Goal: Feedback & Contribution: Contribute content

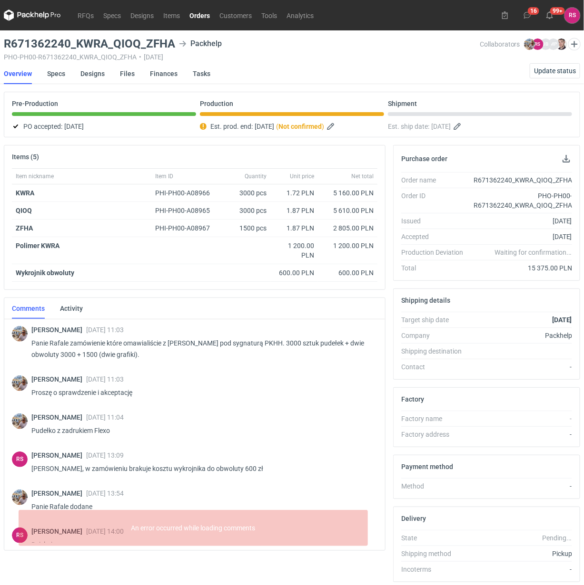
scroll to position [445, 0]
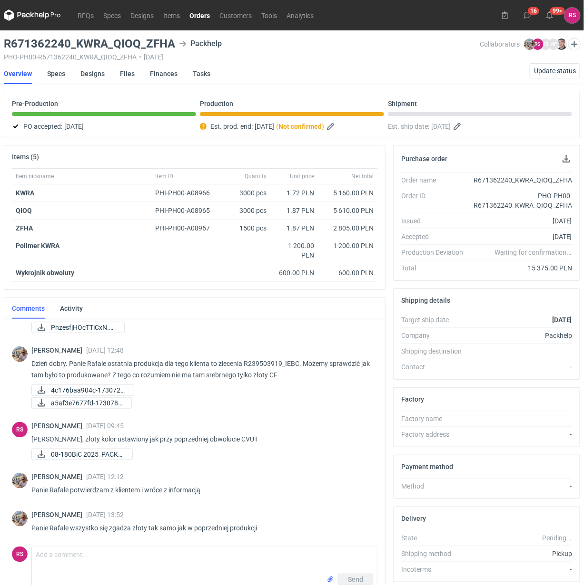
click at [196, 13] on link "Orders" at bounding box center [200, 15] width 30 height 11
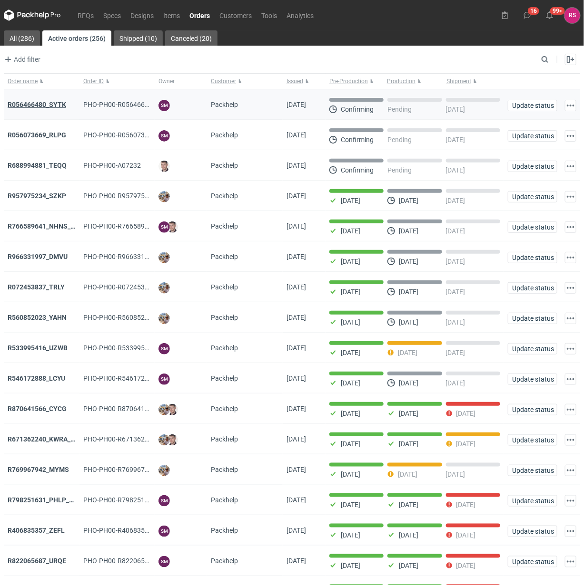
click at [42, 107] on strong "R056466480_SYTK" at bounding box center [37, 105] width 59 height 8
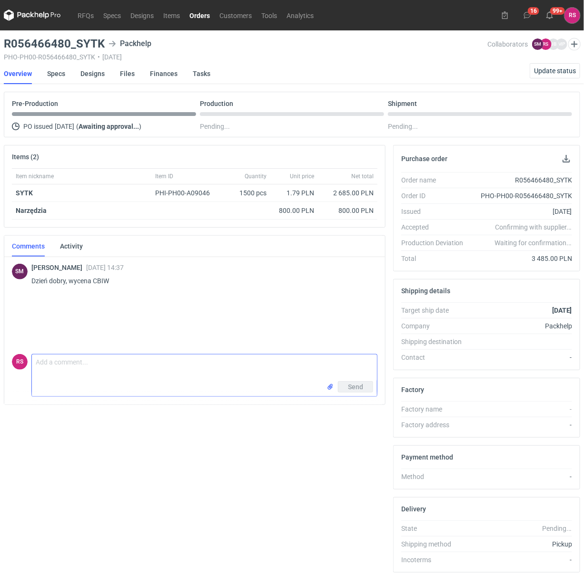
click at [122, 362] on textarea "Comment message" at bounding box center [204, 368] width 345 height 27
type textarea "P"
click at [72, 365] on textarea "Dzień dobry, druk wewnątrz, czy na zewnątrz?" at bounding box center [204, 368] width 345 height 27
type textarea "Dzień dobry, [PERSON_NAME], druk wewnątrz, czy na zewnątrz?"
click at [357, 387] on span "Send" at bounding box center [355, 387] width 15 height 7
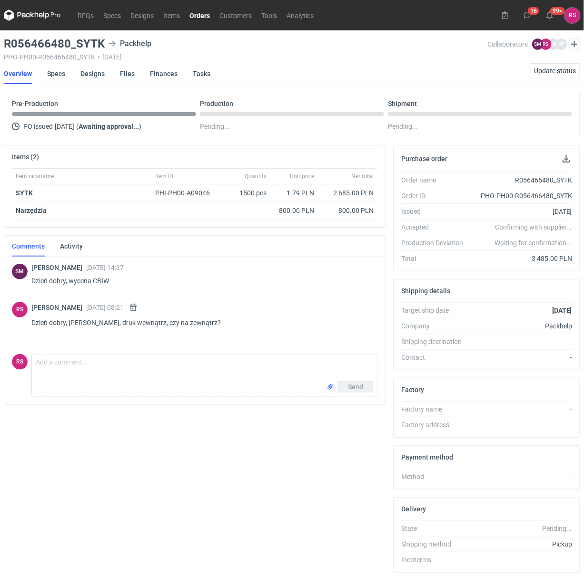
click at [201, 16] on link "Orders" at bounding box center [200, 15] width 30 height 11
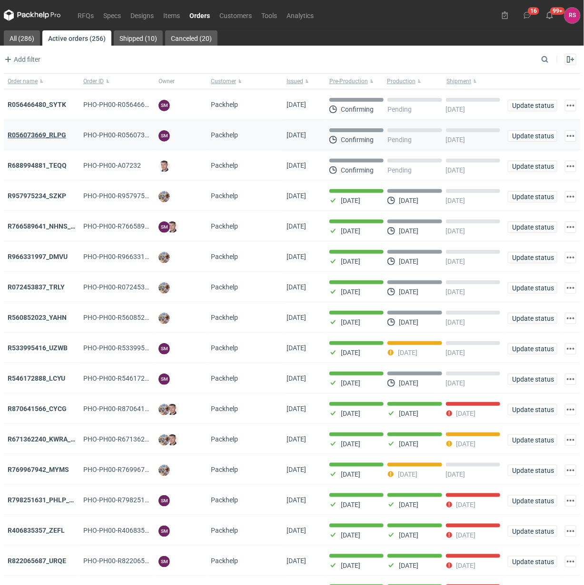
click at [46, 134] on strong "R056073669_RLPG" at bounding box center [37, 135] width 59 height 8
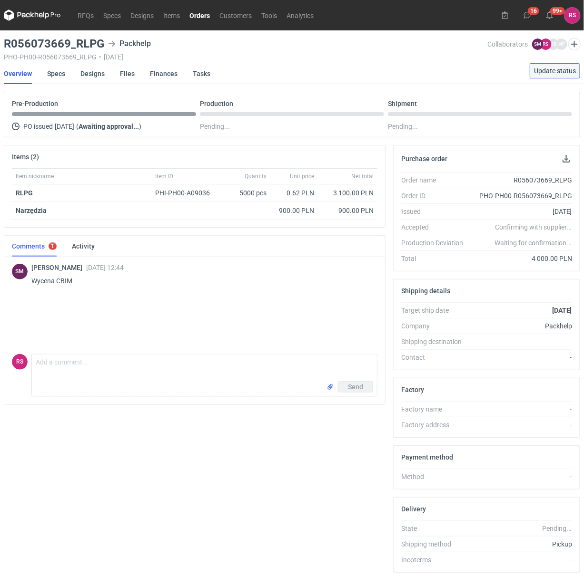
click at [559, 69] on span "Update status" at bounding box center [555, 71] width 42 height 7
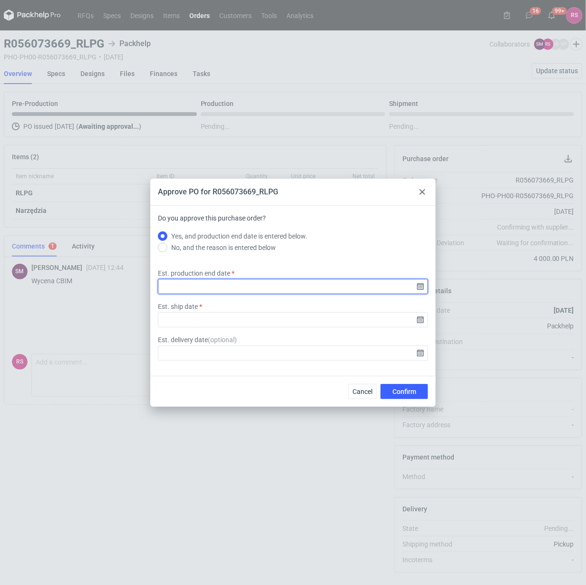
click at [418, 287] on input "Est. production end date" at bounding box center [293, 286] width 270 height 15
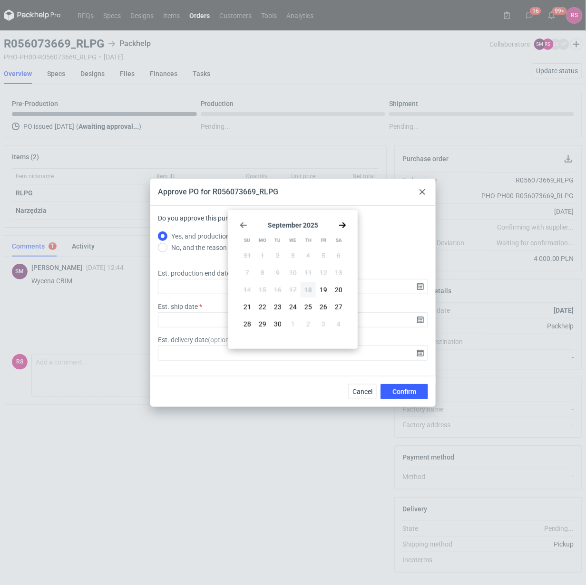
click at [341, 226] on icon "Go forward 1 month" at bounding box center [343, 226] width 8 height 8
click at [264, 273] on span "6" at bounding box center [263, 273] width 4 height 10
type input "[DATE]"
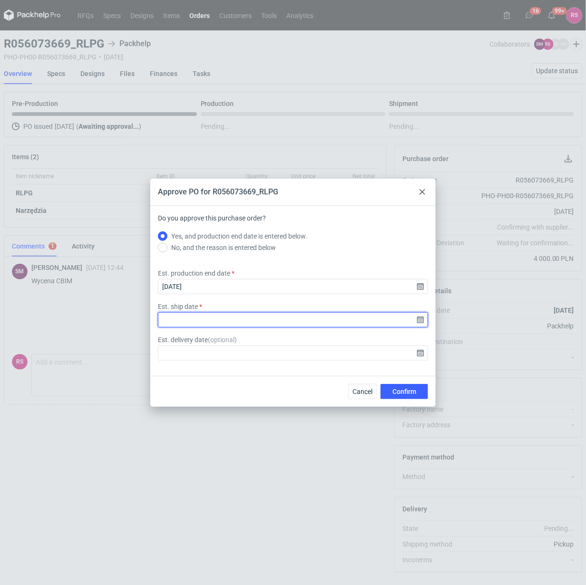
click at [420, 322] on input "Est. ship date" at bounding box center [293, 319] width 270 height 15
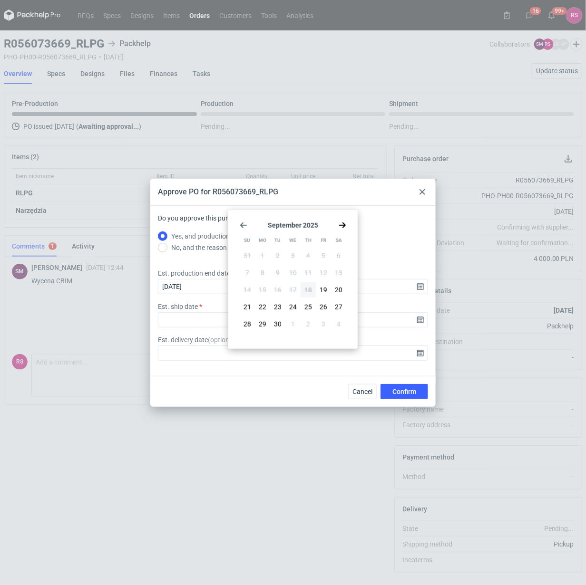
click at [343, 228] on icon "Go forward 1 month" at bounding box center [343, 226] width 8 height 8
click at [262, 273] on span "6" at bounding box center [263, 273] width 4 height 10
type input "[DATE]"
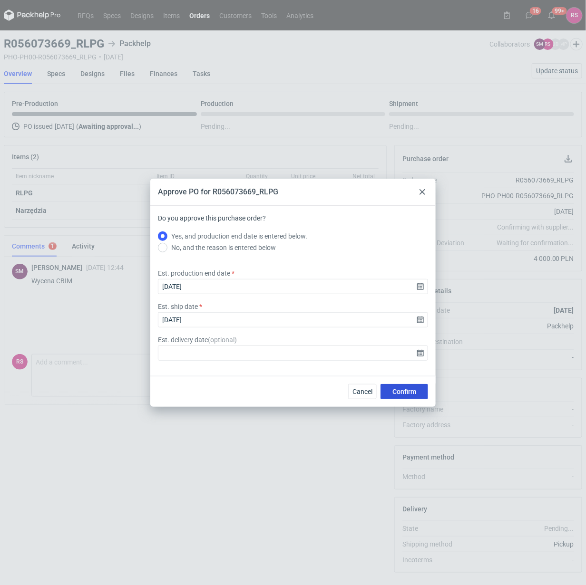
click at [407, 389] on span "Confirm" at bounding box center [404, 392] width 24 height 7
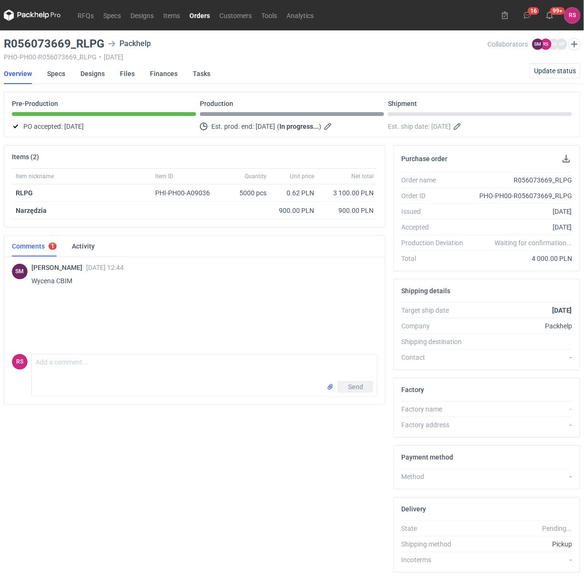
click at [197, 15] on link "Orders" at bounding box center [200, 15] width 30 height 11
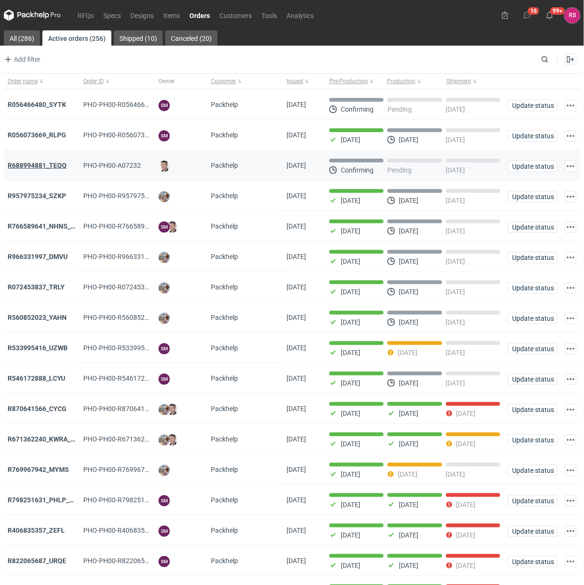
click at [43, 167] on strong "R688994881_TEQQ" at bounding box center [37, 166] width 59 height 8
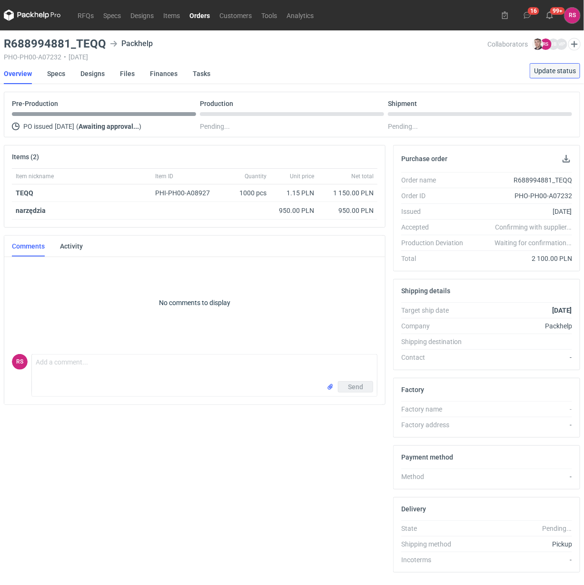
click at [556, 71] on span "Update status" at bounding box center [555, 71] width 42 height 7
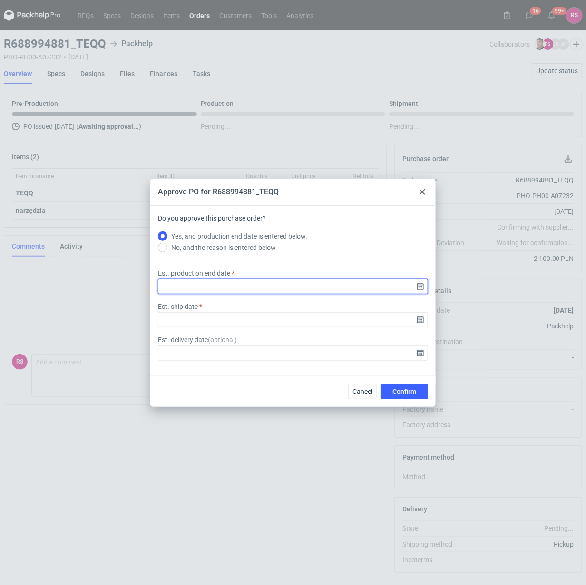
click at [421, 286] on input "Est. production end date" at bounding box center [293, 286] width 270 height 15
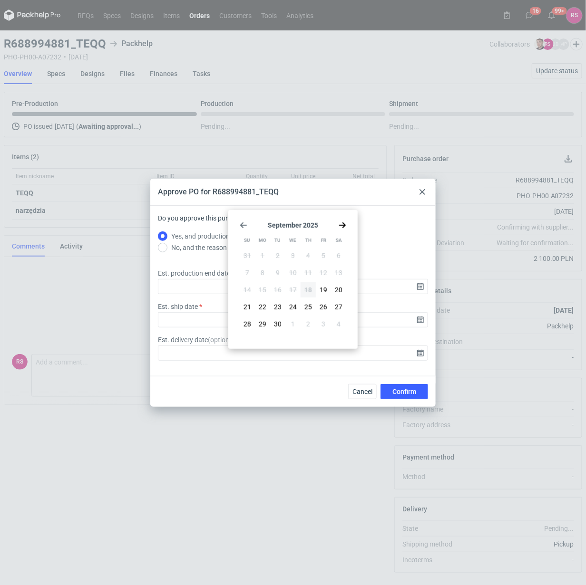
click at [341, 225] on use "Go forward 1 month" at bounding box center [342, 226] width 7 height 6
click at [279, 272] on span "7" at bounding box center [278, 273] width 4 height 10
type input "[DATE]"
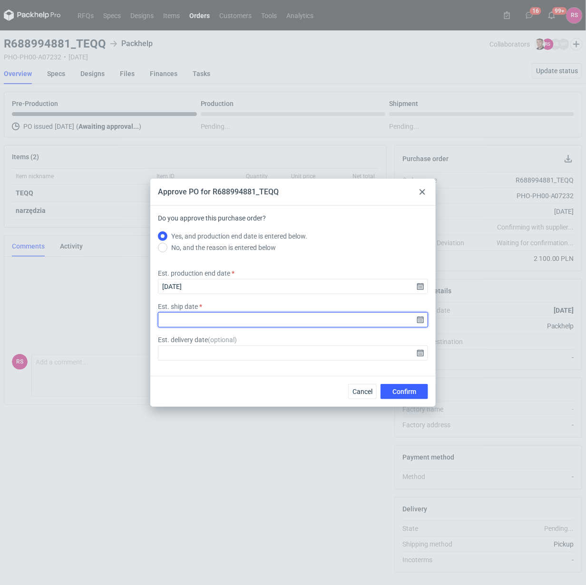
click at [419, 320] on input "Est. ship date" at bounding box center [293, 319] width 270 height 15
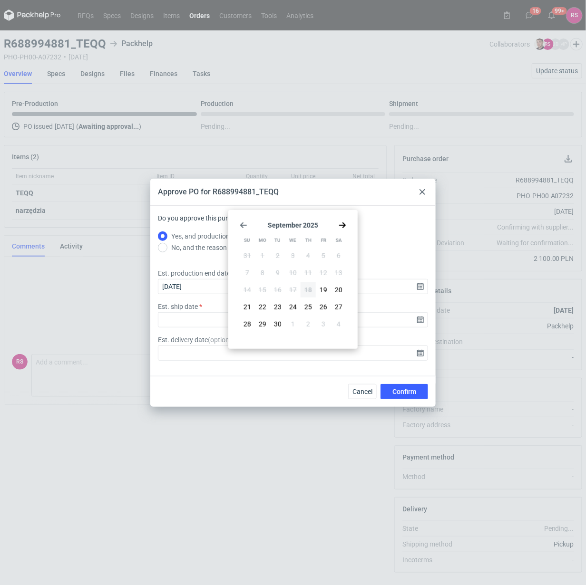
click at [343, 225] on use "Go forward 1 month" at bounding box center [342, 226] width 7 height 6
click at [296, 269] on button "8" at bounding box center [292, 272] width 15 height 15
type input "[DATE]"
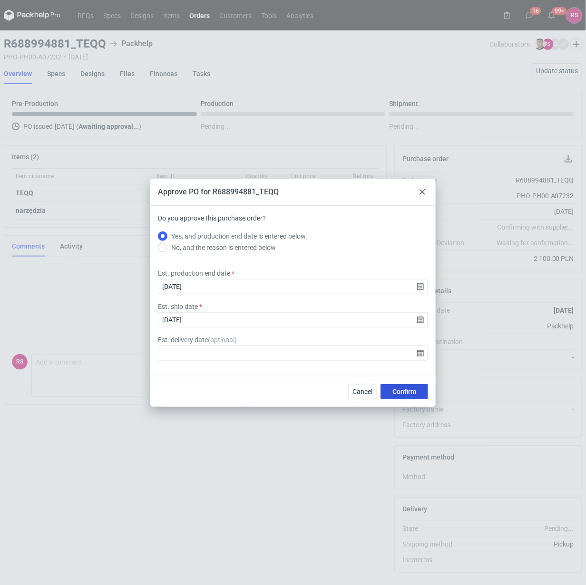
click at [405, 389] on span "Confirm" at bounding box center [404, 392] width 24 height 7
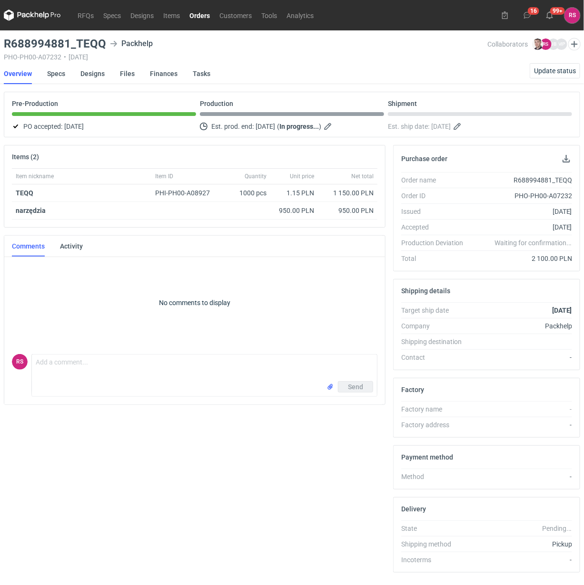
click at [199, 12] on link "Orders" at bounding box center [200, 15] width 30 height 11
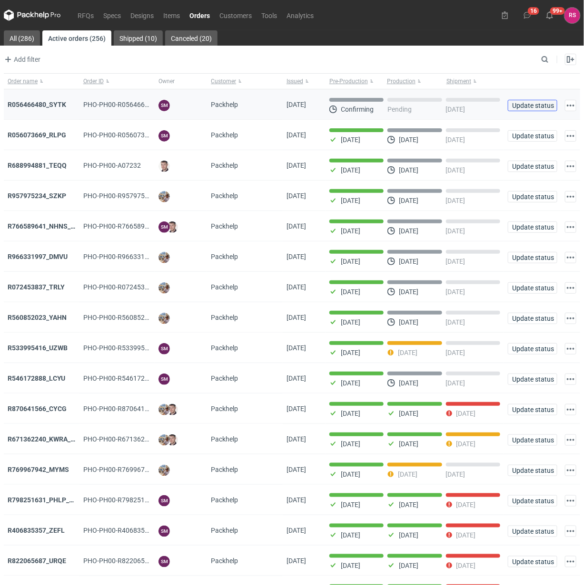
click at [532, 105] on span "Update status" at bounding box center [532, 105] width 41 height 7
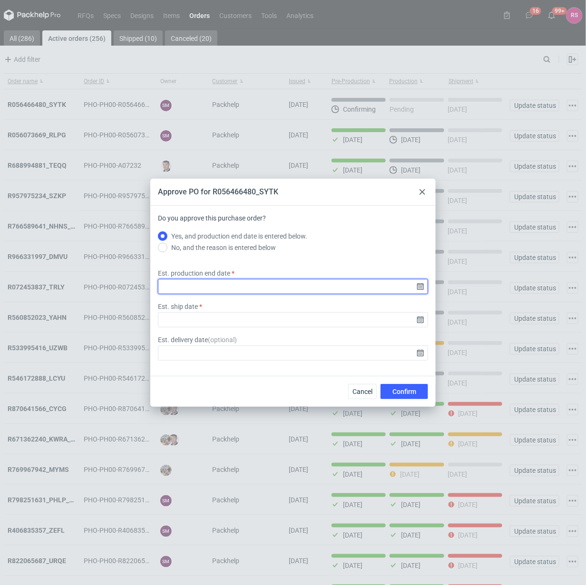
click at [420, 287] on input "Est. production end date" at bounding box center [293, 286] width 270 height 15
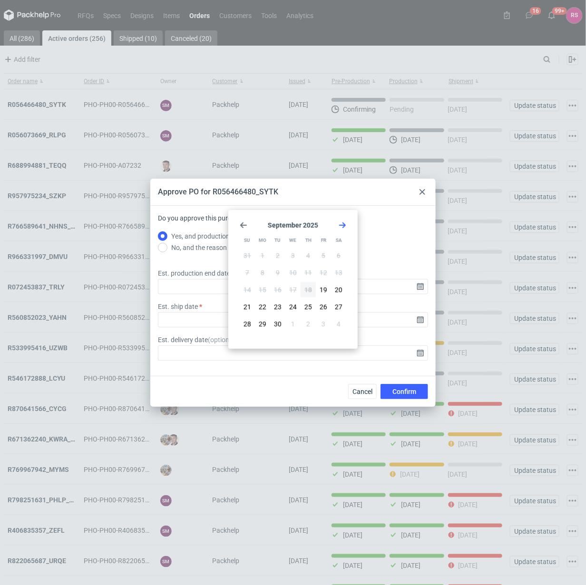
click at [341, 224] on icon "Go forward 1 month" at bounding box center [343, 226] width 8 height 8
click at [324, 255] on span "3" at bounding box center [324, 256] width 4 height 10
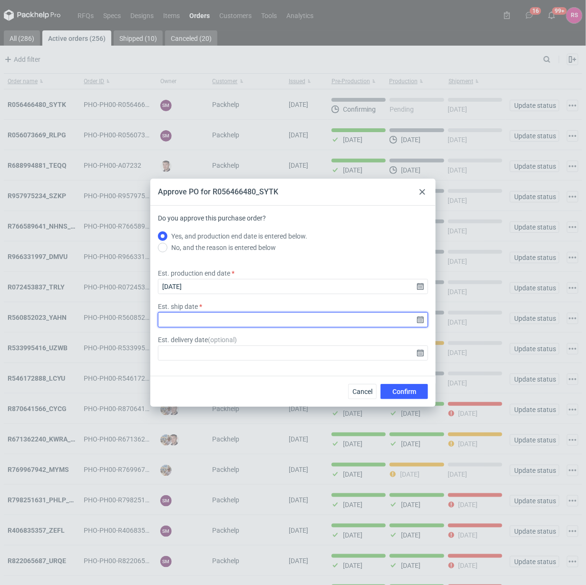
click at [421, 320] on input "Est. ship date" at bounding box center [293, 319] width 270 height 15
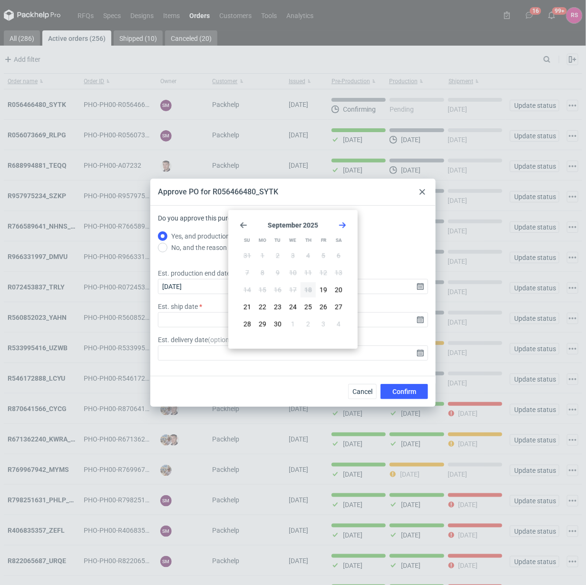
click at [343, 226] on icon "Go forward 1 month" at bounding box center [343, 226] width 8 height 8
click at [419, 286] on input "[DATE]" at bounding box center [293, 286] width 270 height 15
click at [342, 223] on icon "Go forward 1 month" at bounding box center [343, 226] width 8 height 8
click at [263, 269] on span "6" at bounding box center [263, 273] width 4 height 10
type input "[DATE]"
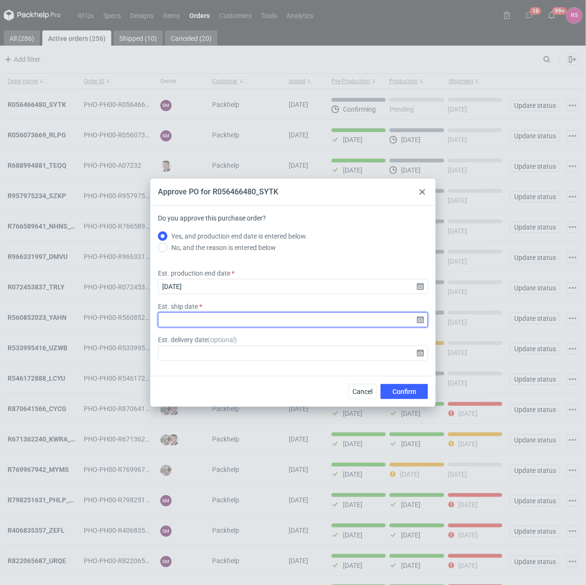
click at [420, 317] on input "Est. ship date" at bounding box center [293, 319] width 270 height 15
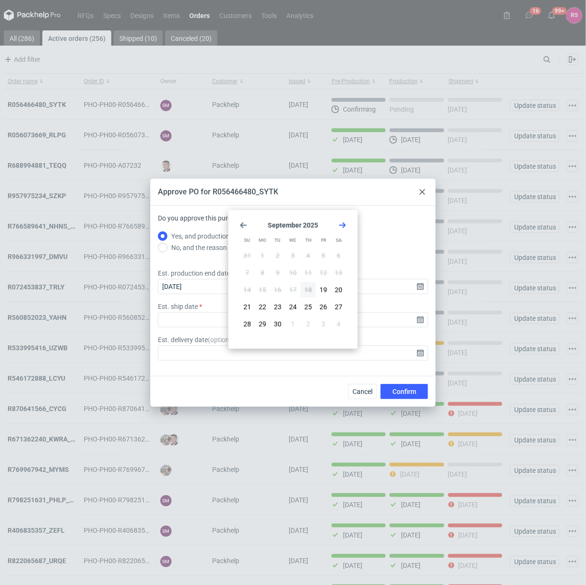
click at [341, 223] on icon "Go forward 1 month" at bounding box center [343, 226] width 8 height 8
click at [265, 272] on button "6" at bounding box center [262, 272] width 15 height 15
type input "[DATE]"
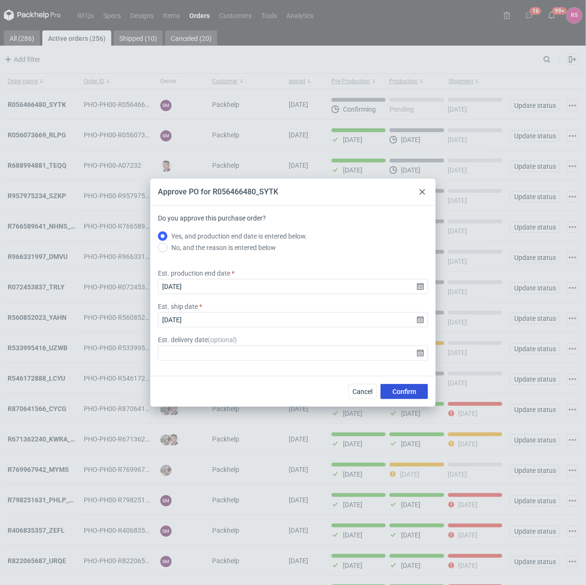
click at [407, 389] on span "Confirm" at bounding box center [404, 392] width 24 height 7
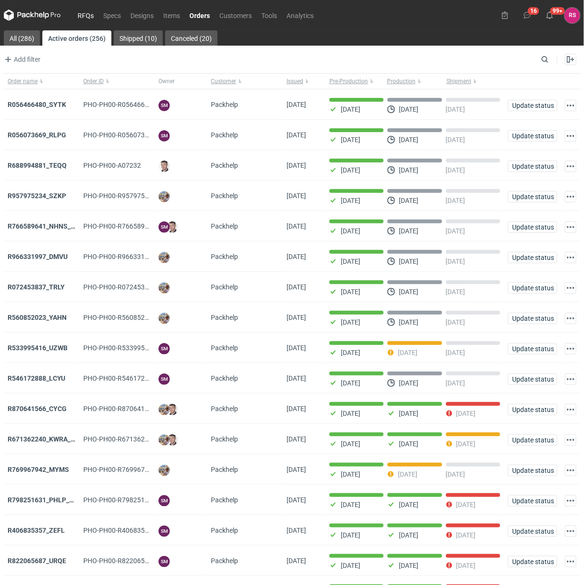
click at [85, 13] on link "RFQs" at bounding box center [86, 15] width 26 height 11
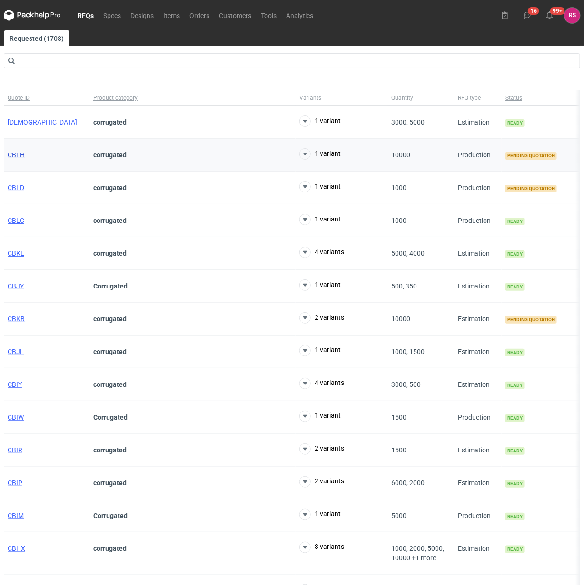
click at [15, 153] on span "CBLH" at bounding box center [16, 155] width 17 height 8
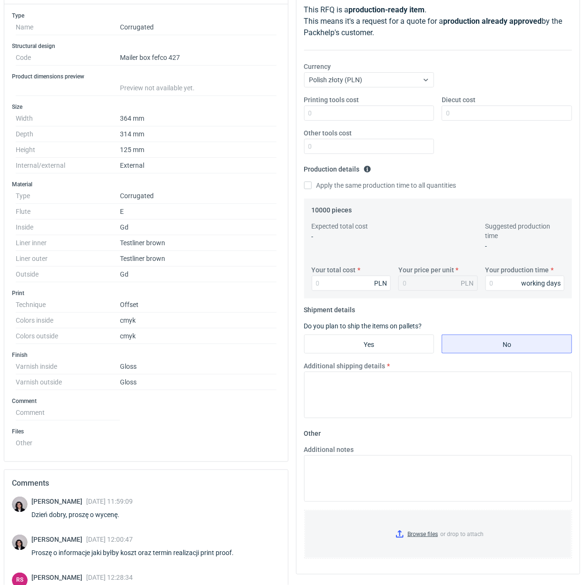
scroll to position [9, 0]
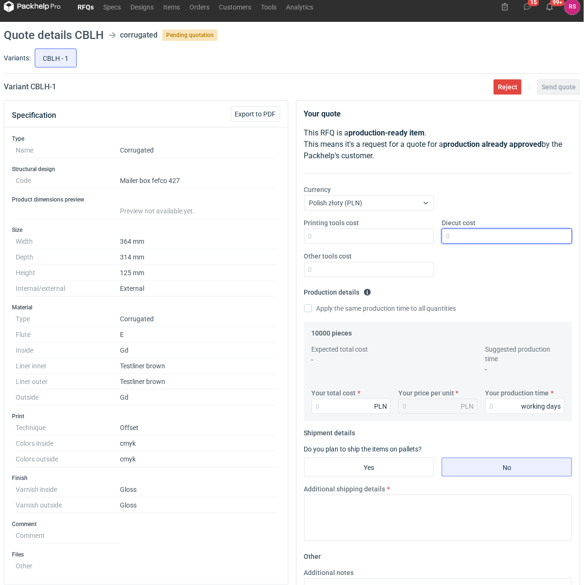
click at [495, 234] on input "Diecut cost" at bounding box center [506, 236] width 130 height 15
type input "900"
click at [304, 305] on input "Apply the same production time to all quantities" at bounding box center [308, 309] width 8 height 8
checkbox input "true"
type input "48400"
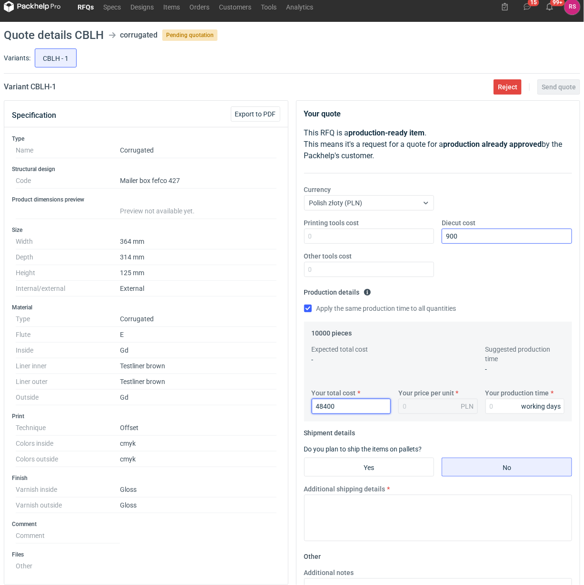
type input "4.84"
type input "48400"
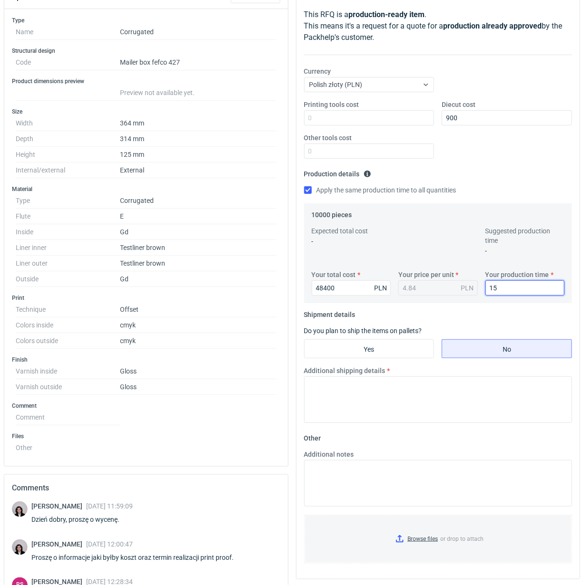
scroll to position [127, 0]
type input "15"
click at [372, 350] on input "Yes" at bounding box center [368, 349] width 129 height 18
radio input "true"
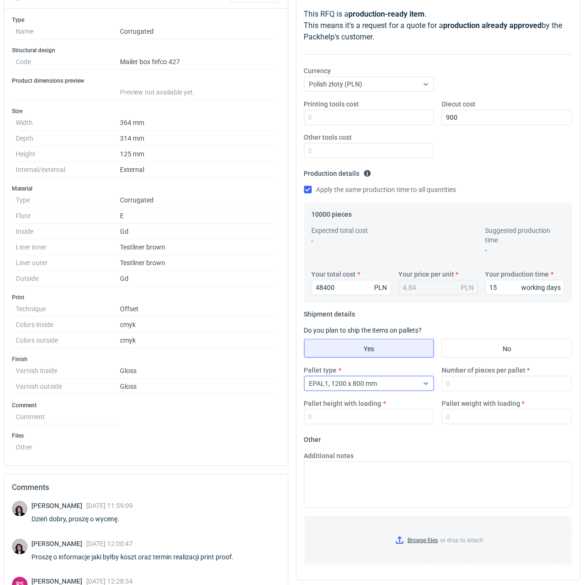
click at [424, 385] on icon at bounding box center [426, 384] width 8 height 8
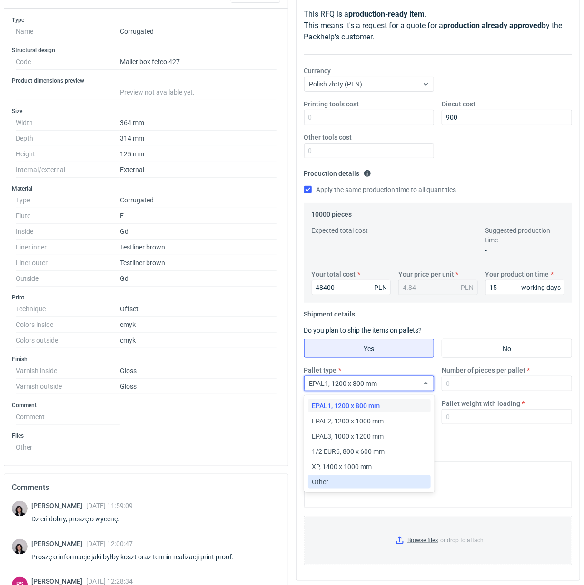
click at [327, 482] on span "Other" at bounding box center [320, 483] width 17 height 10
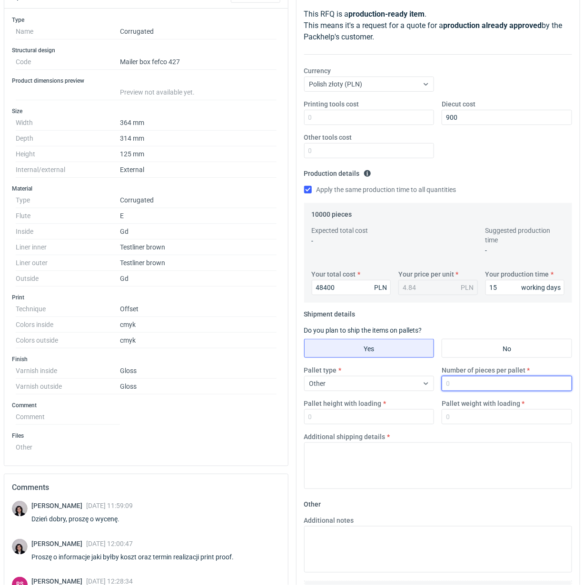
click at [486, 386] on input "Number of pieces per pallet" at bounding box center [506, 383] width 130 height 15
type input "1000"
type input "1800"
type input "300"
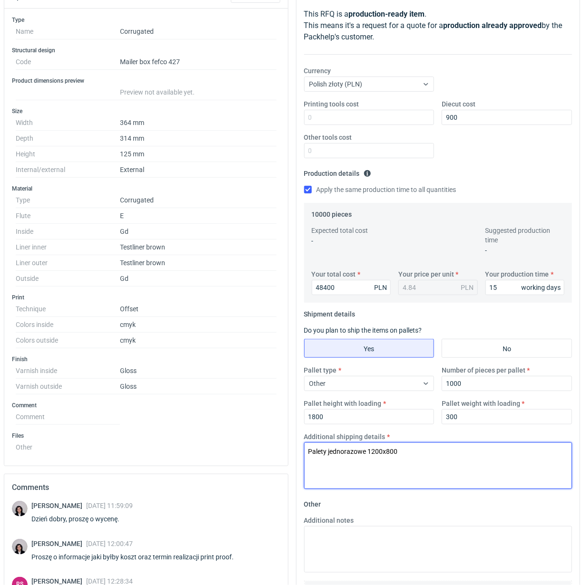
click at [391, 453] on textarea "Palety jednorazowe 1200x800" at bounding box center [438, 466] width 268 height 47
click at [472, 459] on textarea "Palety jednorazowe 1200x860" at bounding box center [438, 466] width 268 height 47
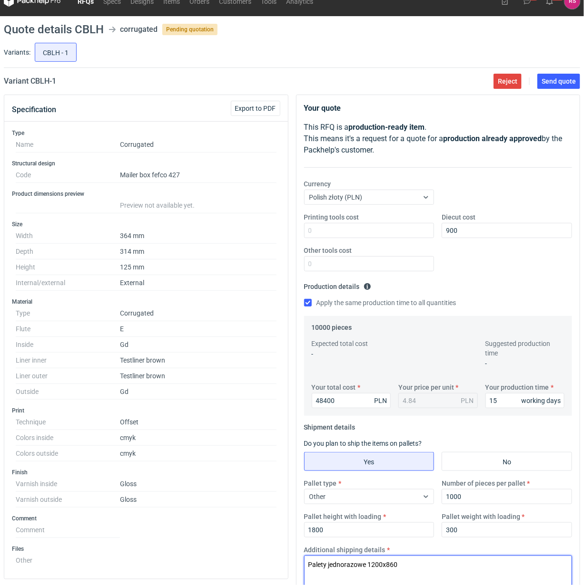
scroll to position [9, 0]
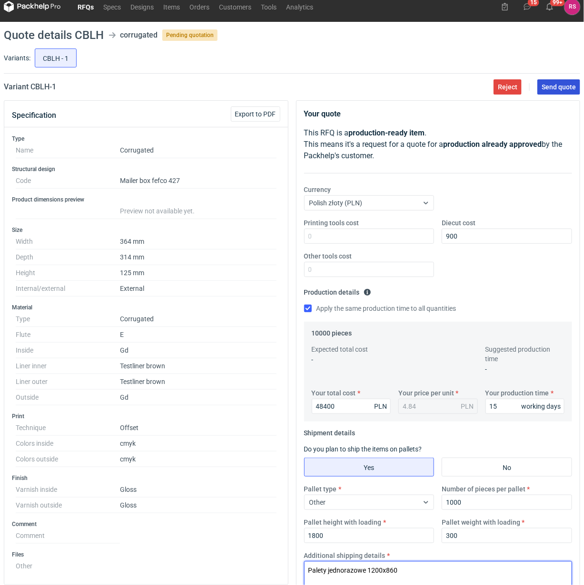
type textarea "Palety jednorazowe 1200x860"
click at [559, 86] on span "Send quote" at bounding box center [558, 87] width 34 height 7
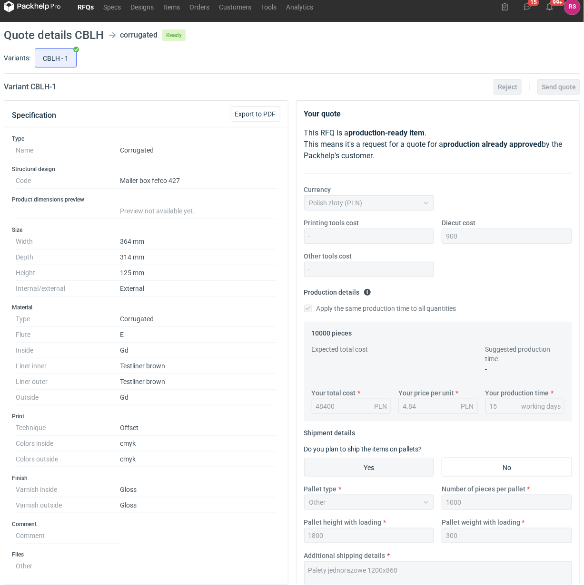
click at [81, 4] on link "RFQs" at bounding box center [86, 6] width 26 height 11
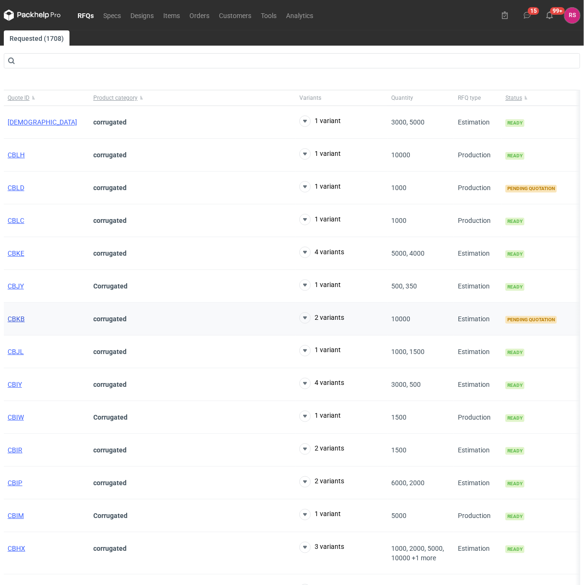
click at [16, 322] on span "CBKB" at bounding box center [16, 319] width 17 height 8
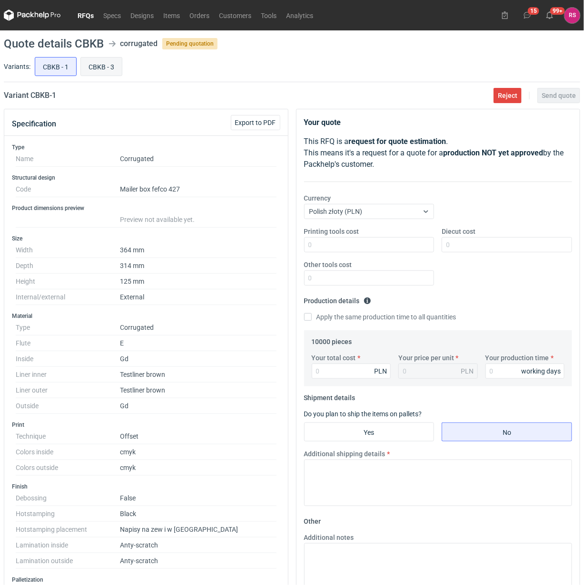
click at [101, 64] on input "CBKB - 3" at bounding box center [101, 67] width 41 height 18
radio input "true"
